Goal: Information Seeking & Learning: Check status

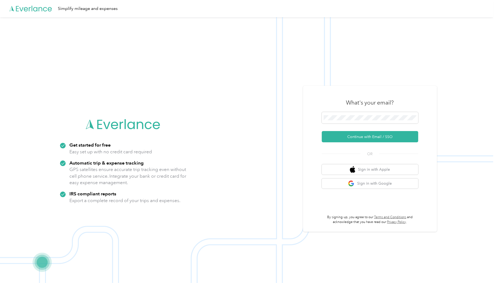
click at [336, 111] on div "What's your email?" at bounding box center [370, 102] width 96 height 19
click at [322, 131] on button "Continue with Email / SSO" at bounding box center [370, 136] width 96 height 11
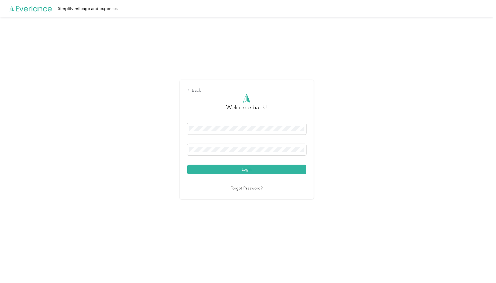
click at [187, 165] on button "Login" at bounding box center [246, 169] width 119 height 9
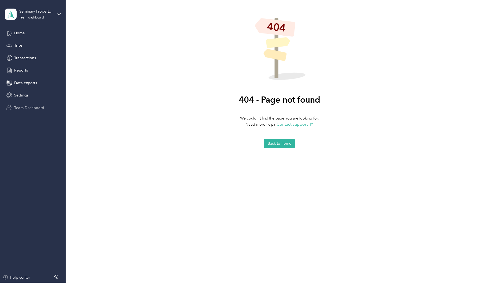
click at [25, 104] on div "Team Dashboard" at bounding box center [33, 108] width 56 height 10
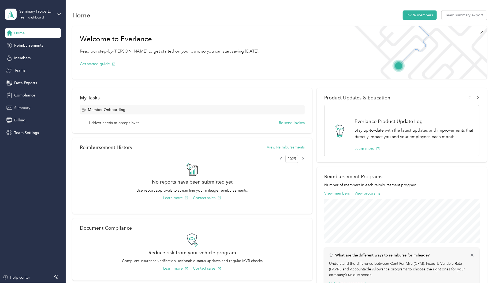
click at [20, 107] on span "Summary" at bounding box center [22, 108] width 16 height 6
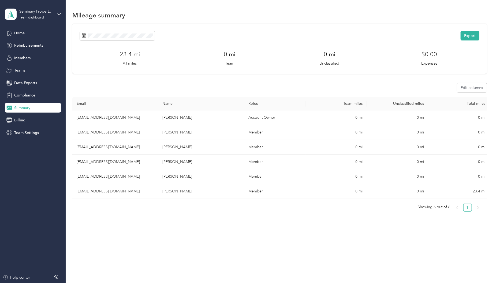
click at [121, 41] on div "Export 23.4 mi All miles 0 mi Team 0 mi Unclassified $0.00 Expenses" at bounding box center [279, 48] width 399 height 35
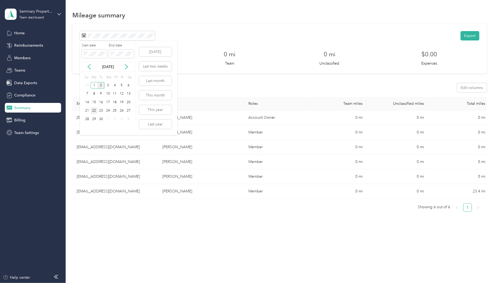
click at [92, 111] on div "22" at bounding box center [94, 110] width 7 height 7
click at [88, 67] on icon at bounding box center [88, 66] width 5 height 5
click at [93, 118] on div "25" at bounding box center [94, 119] width 7 height 7
click at [92, 121] on div "25" at bounding box center [94, 119] width 7 height 7
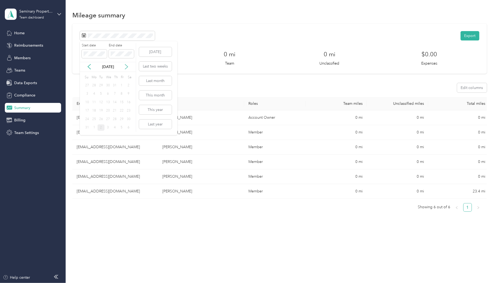
click at [126, 67] on icon at bounding box center [126, 66] width 5 height 5
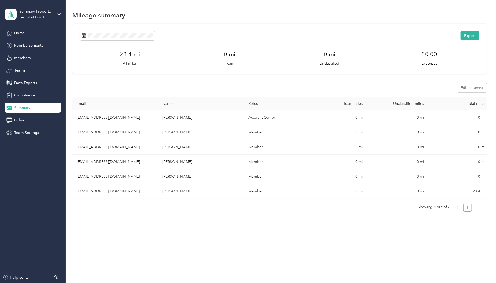
click at [189, 26] on div "Export 23.4 mi All miles 0 mi Team 0 mi Unclassified $0.00 Expenses" at bounding box center [279, 49] width 414 height 50
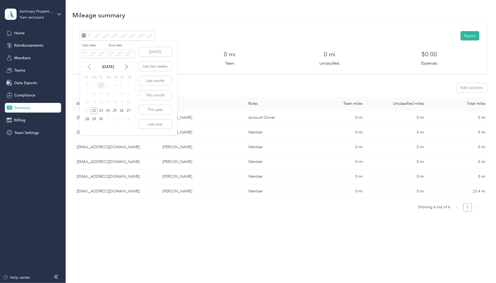
click at [90, 66] on icon at bounding box center [88, 66] width 5 height 5
click at [92, 119] on div "25" at bounding box center [94, 119] width 7 height 7
click at [89, 65] on icon at bounding box center [88, 66] width 5 height 5
click at [127, 66] on icon at bounding box center [126, 66] width 5 height 5
click at [87, 65] on icon at bounding box center [88, 66] width 5 height 5
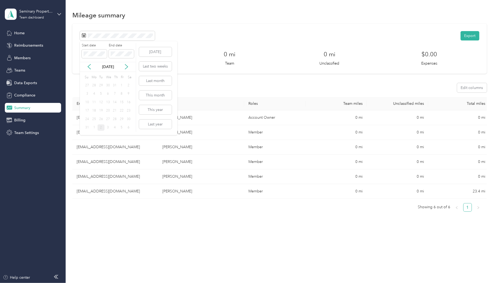
click at [94, 118] on div "25" at bounding box center [94, 119] width 7 height 7
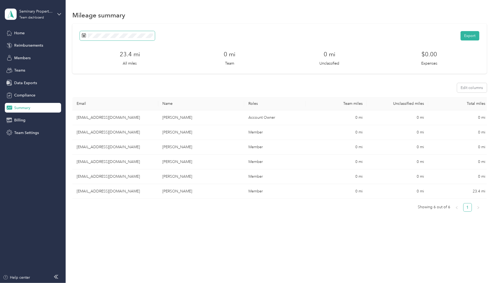
click at [102, 29] on div "Export 23.4 mi All miles 0 mi Team 0 mi Unclassified $0.00 Expenses" at bounding box center [279, 49] width 414 height 50
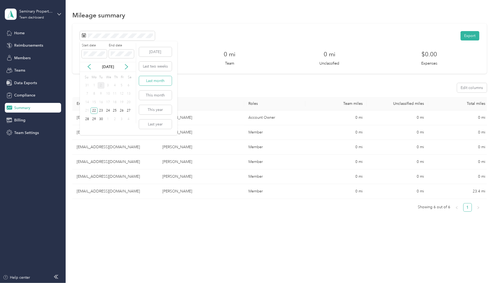
click at [151, 81] on button "Last month" at bounding box center [155, 80] width 33 height 9
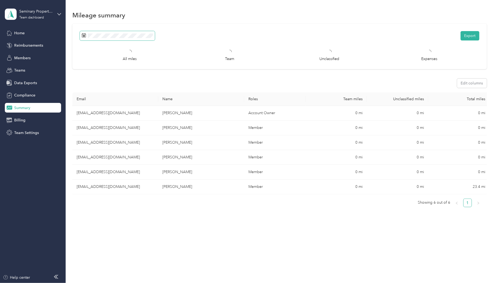
click at [101, 32] on span at bounding box center [117, 35] width 75 height 9
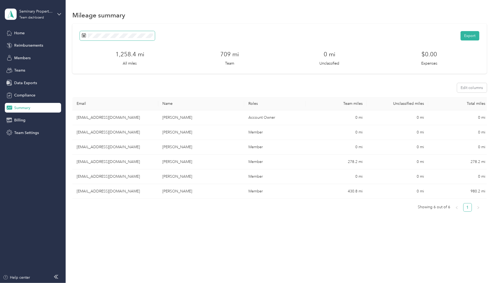
click at [104, 39] on span at bounding box center [117, 35] width 75 height 9
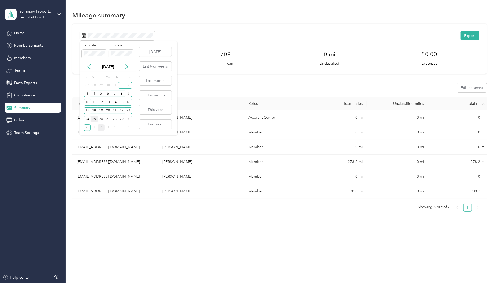
click at [95, 118] on div "25" at bounding box center [94, 119] width 7 height 7
click at [86, 127] on div "31" at bounding box center [87, 127] width 7 height 7
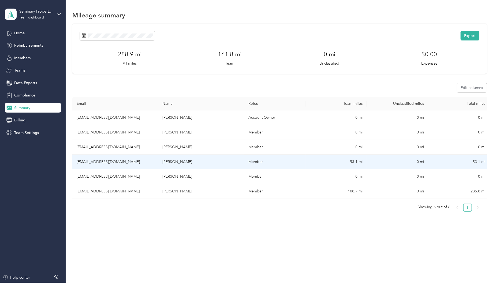
click at [84, 160] on td "[EMAIL_ADDRESS][DOMAIN_NAME]" at bounding box center [115, 162] width 86 height 15
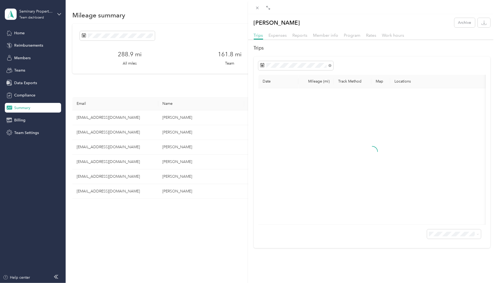
click at [94, 36] on div "[PERSON_NAME] Archive Trips Expenses Reports Member info Program Rates Work hou…" at bounding box center [248, 141] width 496 height 283
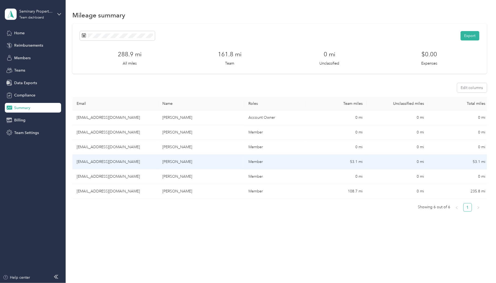
click at [94, 163] on td "[EMAIL_ADDRESS][DOMAIN_NAME]" at bounding box center [115, 162] width 86 height 15
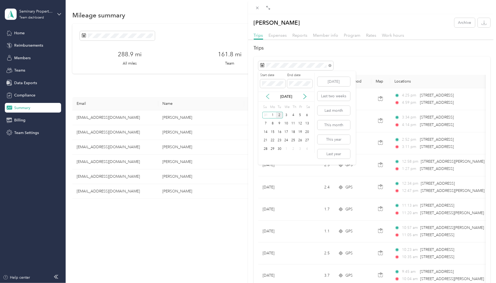
click at [268, 97] on icon at bounding box center [267, 96] width 5 height 5
click at [272, 150] on div "25" at bounding box center [272, 148] width 7 height 7
click at [265, 158] on div "31" at bounding box center [265, 157] width 7 height 7
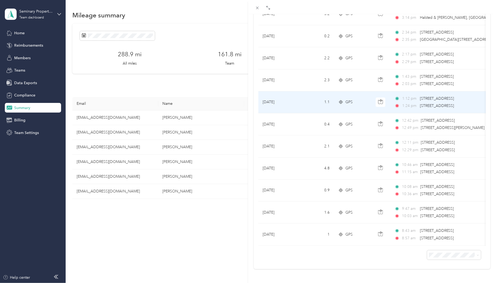
scroll to position [301, 0]
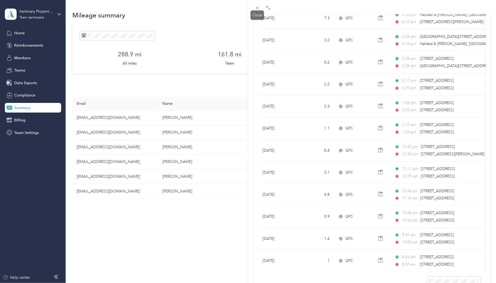
click at [258, 6] on icon at bounding box center [257, 8] width 5 height 5
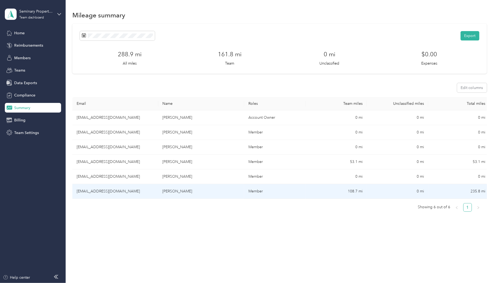
click at [90, 189] on td "[EMAIL_ADDRESS][DOMAIN_NAME]" at bounding box center [115, 191] width 86 height 15
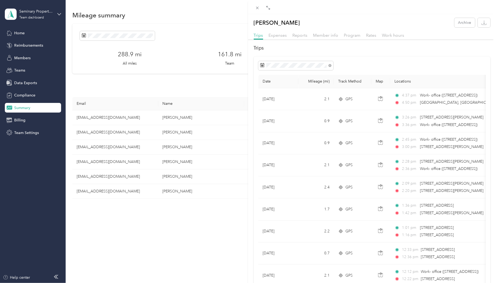
click at [268, 96] on icon at bounding box center [267, 96] width 5 height 5
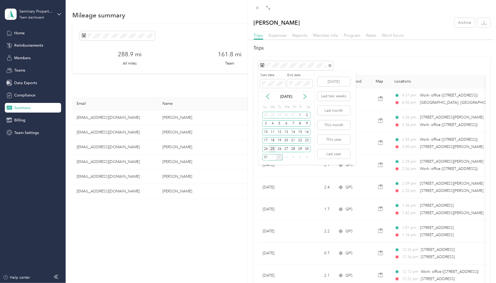
click at [272, 150] on div "25" at bounding box center [272, 148] width 7 height 7
click at [266, 155] on div "31" at bounding box center [265, 157] width 7 height 7
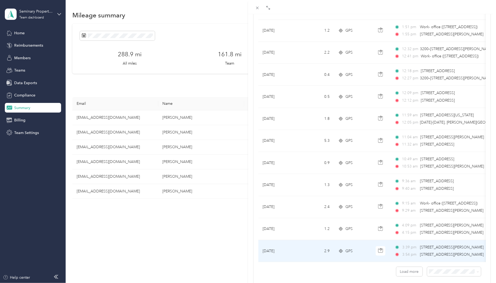
scroll to position [394, 0]
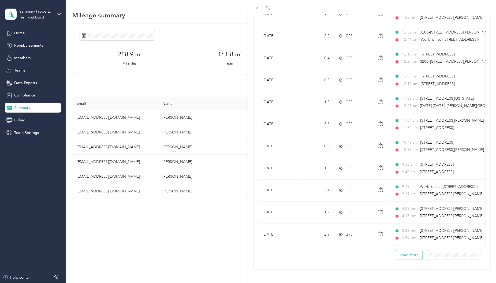
click at [405, 254] on button "Load more" at bounding box center [409, 254] width 26 height 9
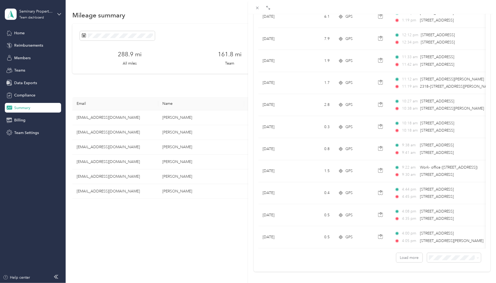
scroll to position [945, 0]
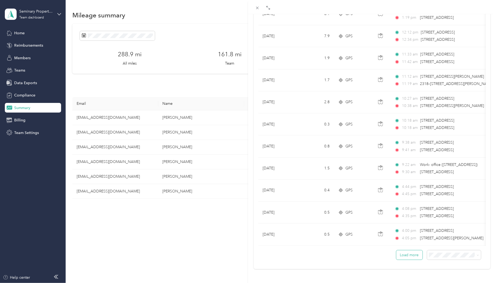
click at [414, 257] on button "Load more" at bounding box center [409, 254] width 26 height 9
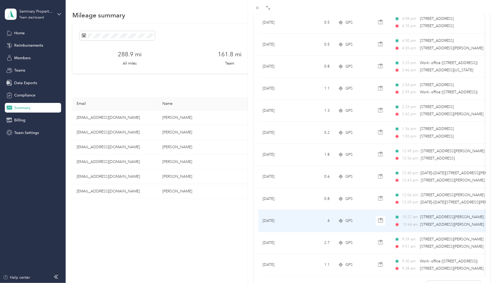
scroll to position [1166, 0]
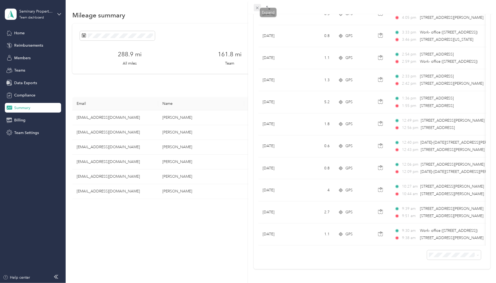
click at [255, 7] on span at bounding box center [257, 7] width 7 height 7
